Goal: Transaction & Acquisition: Purchase product/service

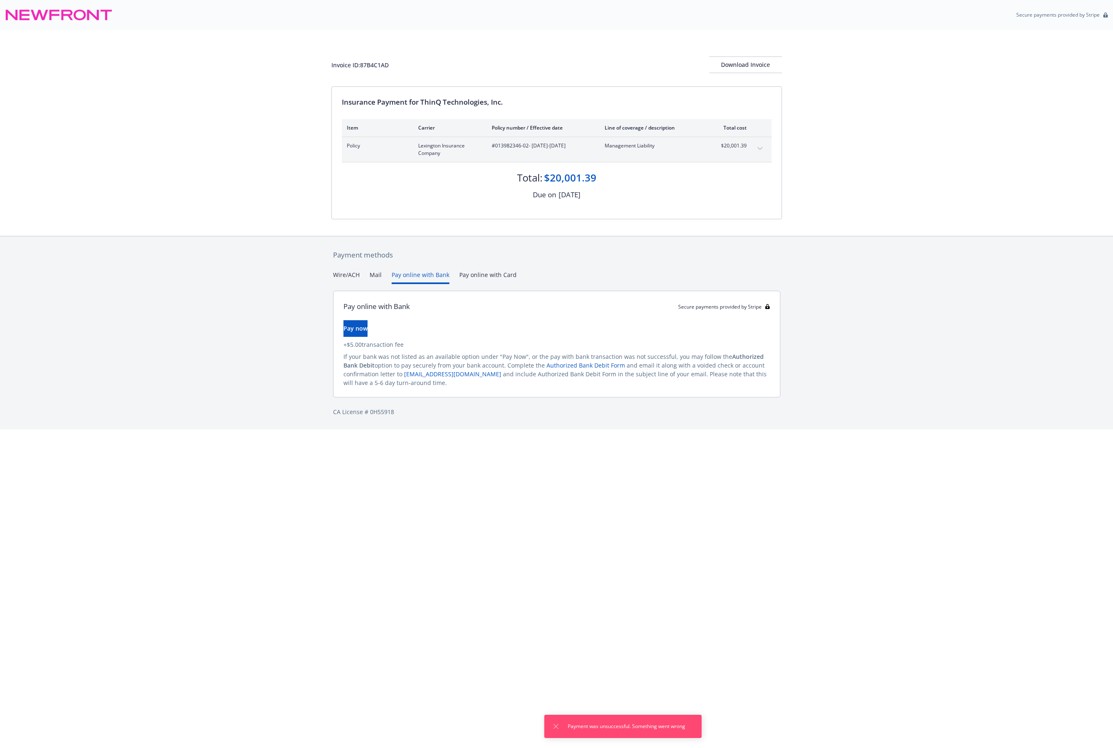
click at [378, 277] on button "Mail" at bounding box center [376, 277] width 12 height 14
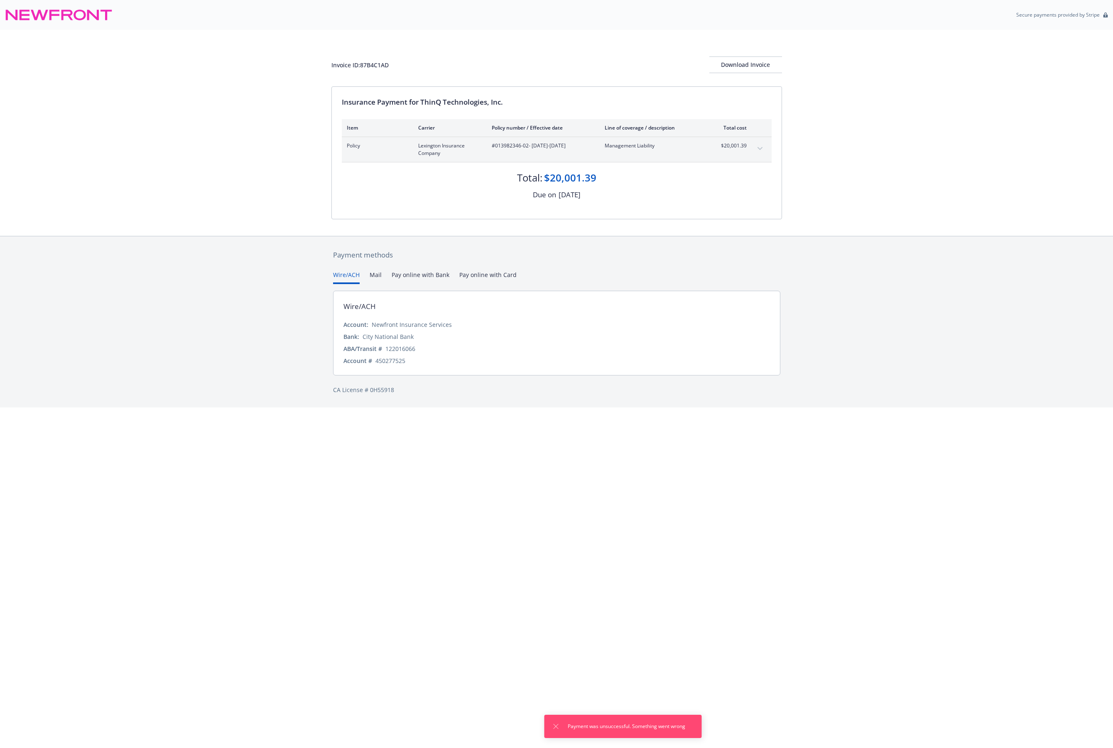
click at [343, 275] on button "Wire/ACH" at bounding box center [346, 277] width 27 height 14
drag, startPoint x: 462, startPoint y: 544, endPoint x: 458, endPoint y: 544, distance: 4.2
click at [462, 407] on html "Secure payments provided by Stripe Invoice ID: 87B4C1AD Download Invoice Insura…" at bounding box center [556, 203] width 1113 height 407
click at [421, 268] on div "Payment methods Wire/ACH Mail Pay online with Bank Pay online with Card Wire/AC…" at bounding box center [556, 322] width 451 height 172
click at [420, 277] on button "Pay online with Bank" at bounding box center [421, 277] width 58 height 14
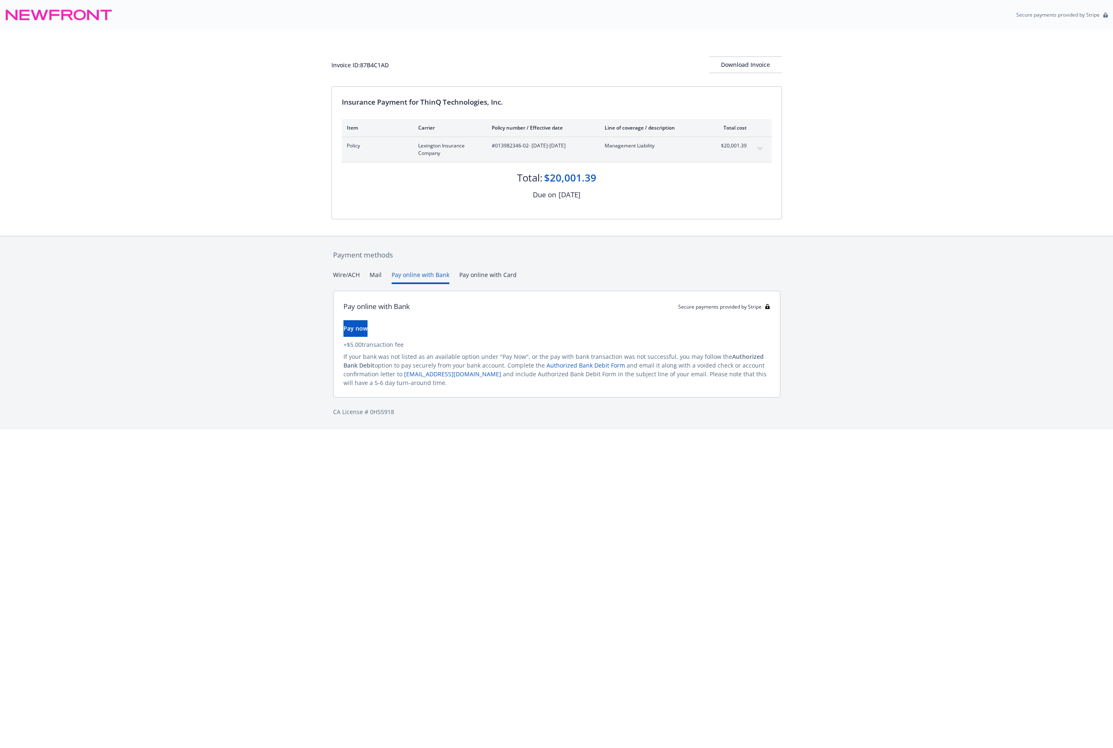
click at [470, 277] on button "Pay online with Card" at bounding box center [487, 277] width 57 height 14
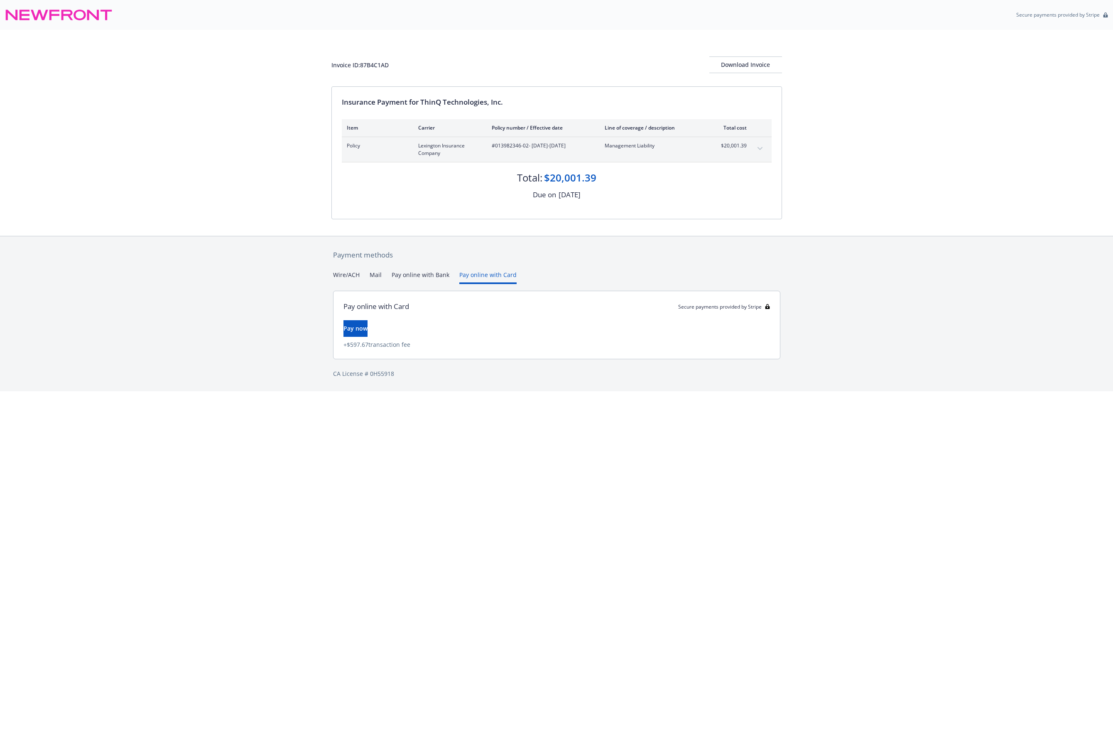
click at [382, 266] on div "Payment methods Wire/ACH Mail Pay online with Bank Pay online with Card Pay onl…" at bounding box center [556, 313] width 451 height 155
click at [377, 275] on button "Mail" at bounding box center [376, 277] width 12 height 14
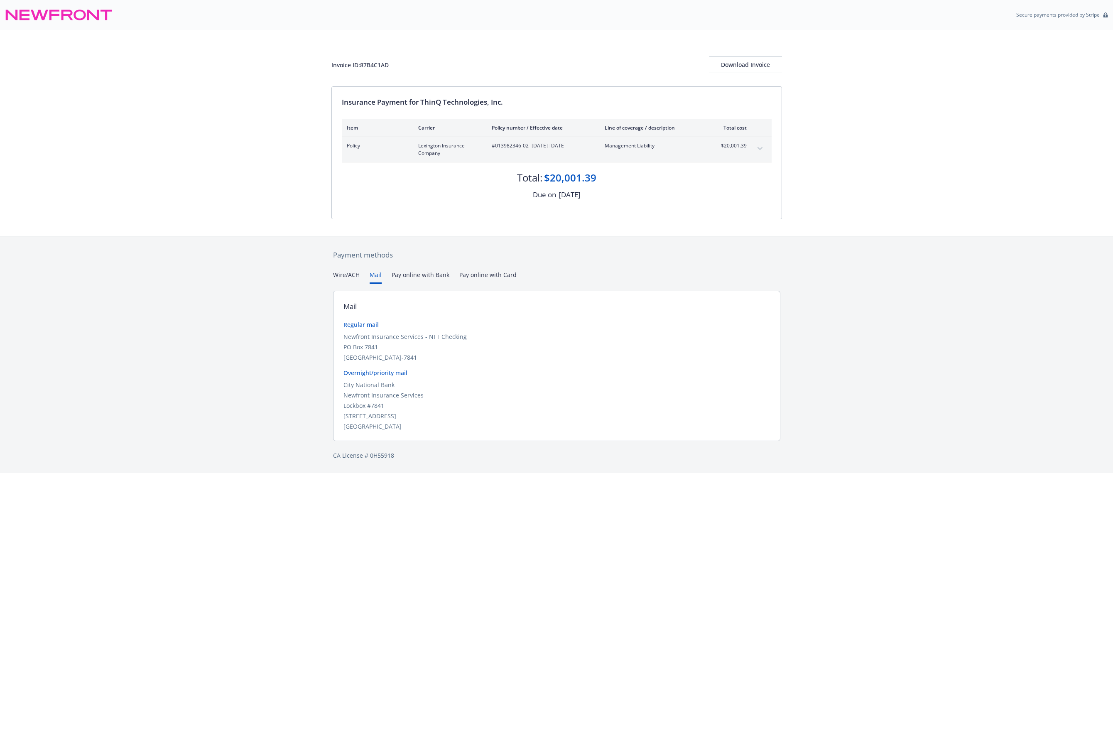
click at [339, 262] on div "Payment methods Wire/ACH Mail Pay online with Bank Pay online with Card Mail Re…" at bounding box center [556, 354] width 451 height 237
click at [343, 277] on button "Wire/ACH" at bounding box center [346, 277] width 27 height 14
